Goal: Obtain resource: Obtain resource

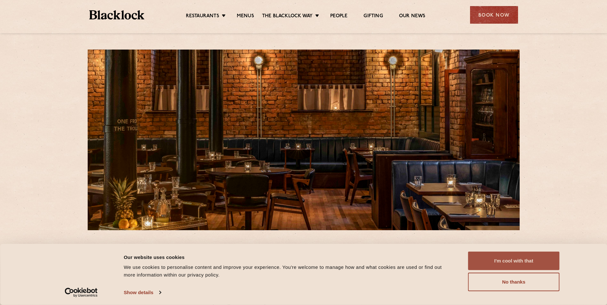
click at [529, 257] on button "I'm cool with that" at bounding box center [513, 261] width 91 height 19
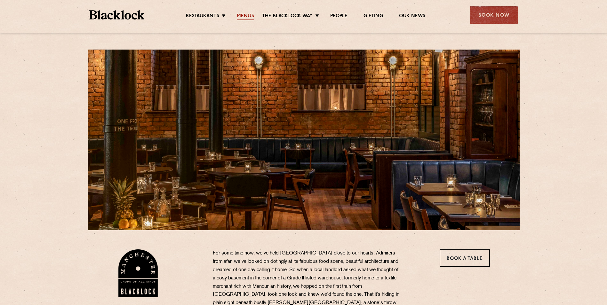
click at [247, 15] on link "Menus" at bounding box center [245, 16] width 17 height 7
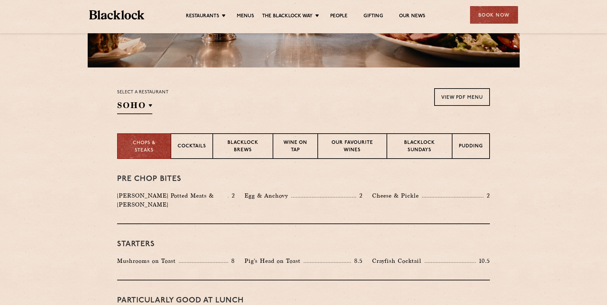
scroll to position [64, 0]
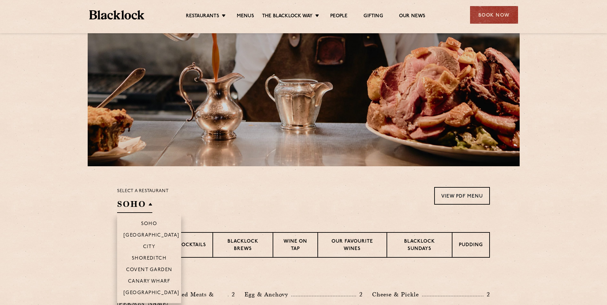
click at [147, 207] on h2 "SOHO" at bounding box center [134, 206] width 35 height 14
click at [149, 291] on p "[GEOGRAPHIC_DATA]" at bounding box center [151, 293] width 56 height 6
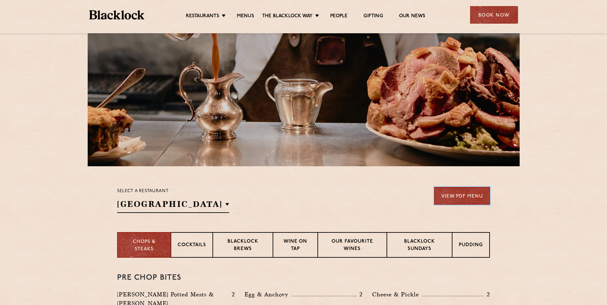
click at [477, 196] on link "View PDF Menu" at bounding box center [462, 196] width 56 height 18
